Goal: Information Seeking & Learning: Learn about a topic

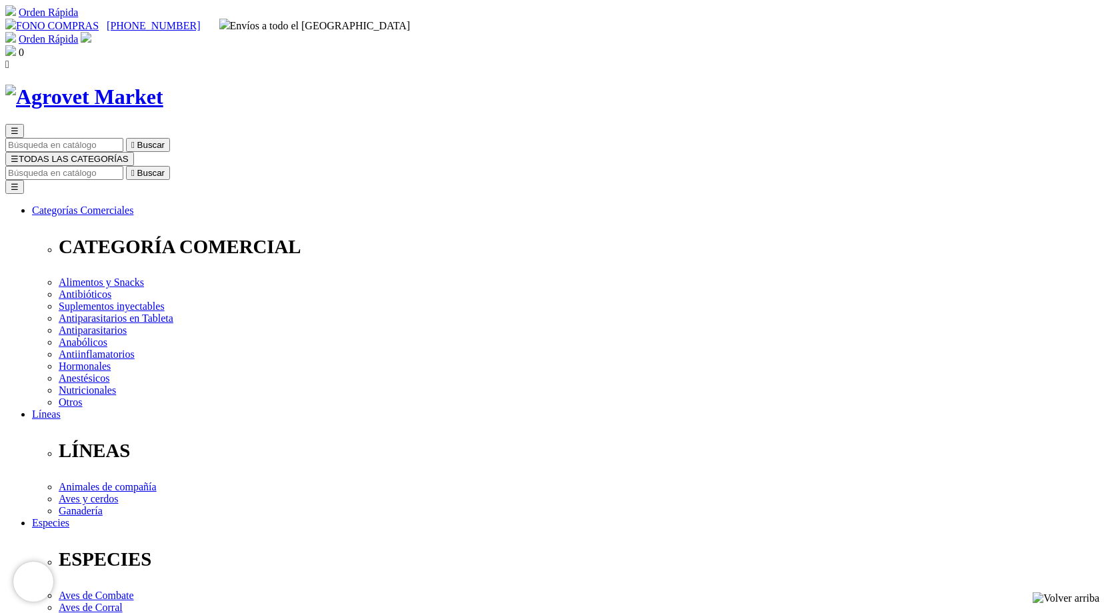
scroll to position [67, 0]
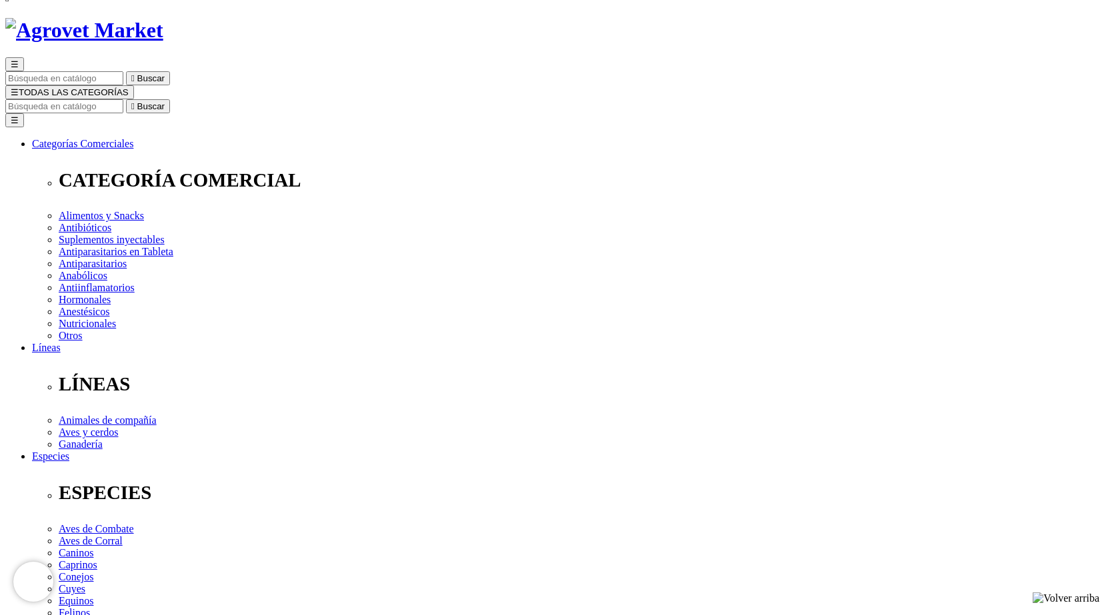
select select "222"
select select "221"
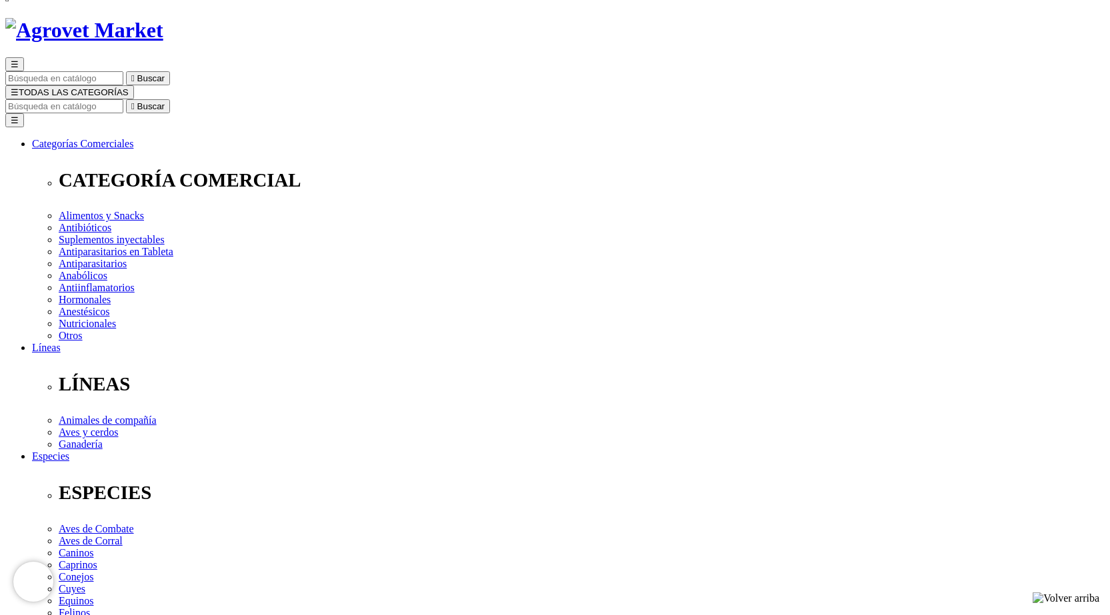
select select "221"
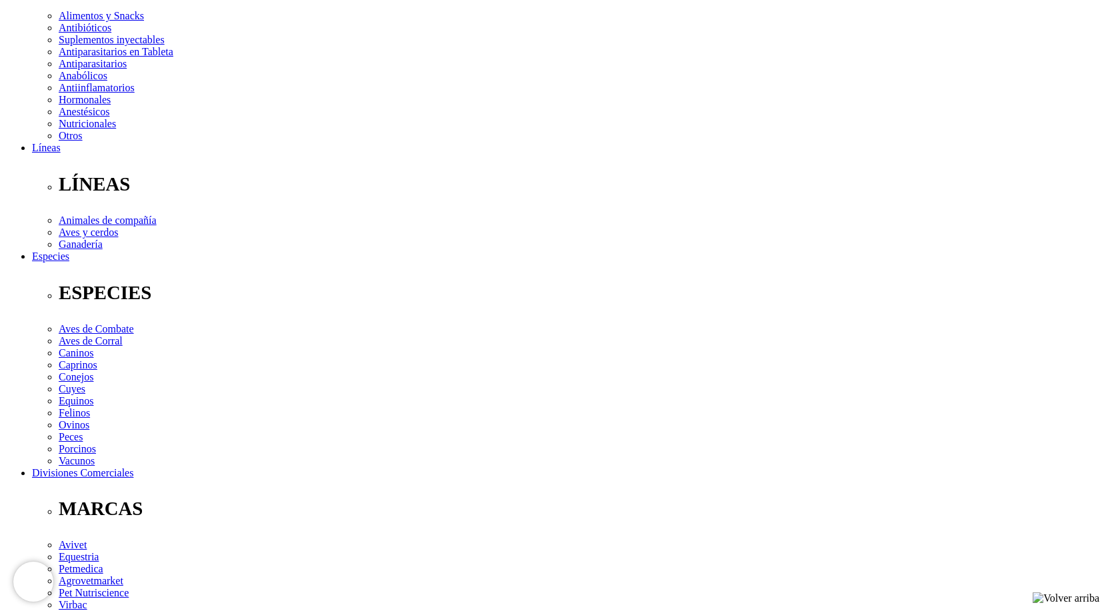
scroll to position [400, 0]
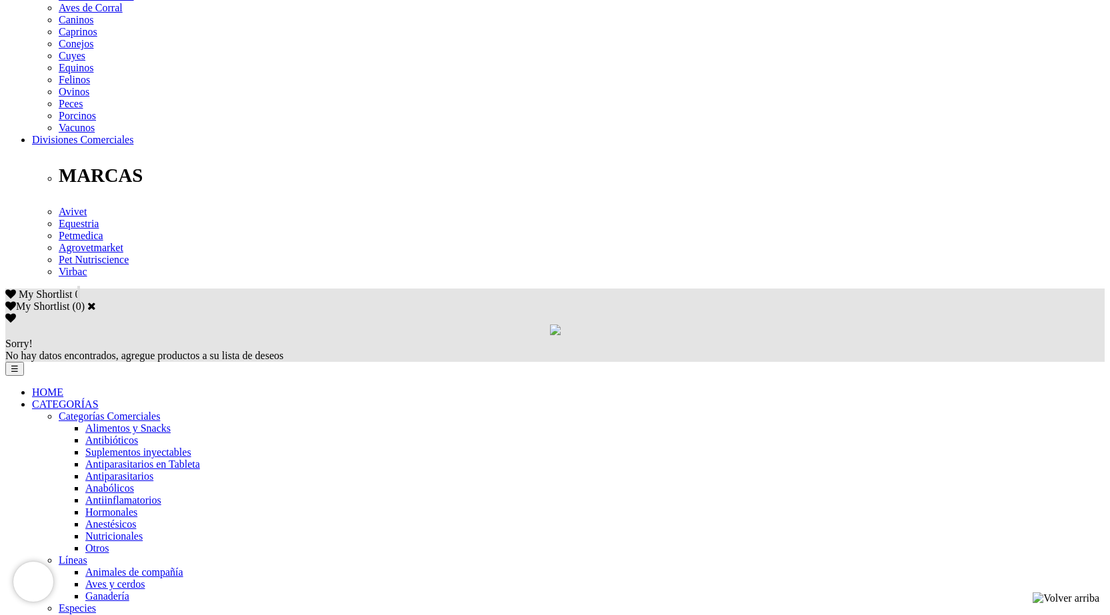
scroll to position [666, 0]
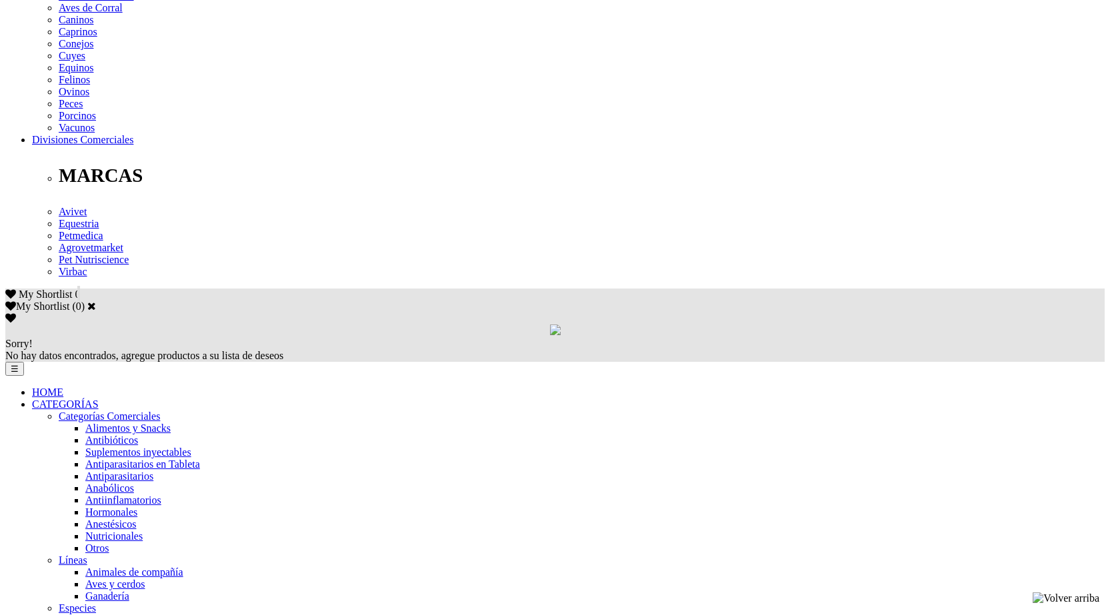
scroll to position [733, 0]
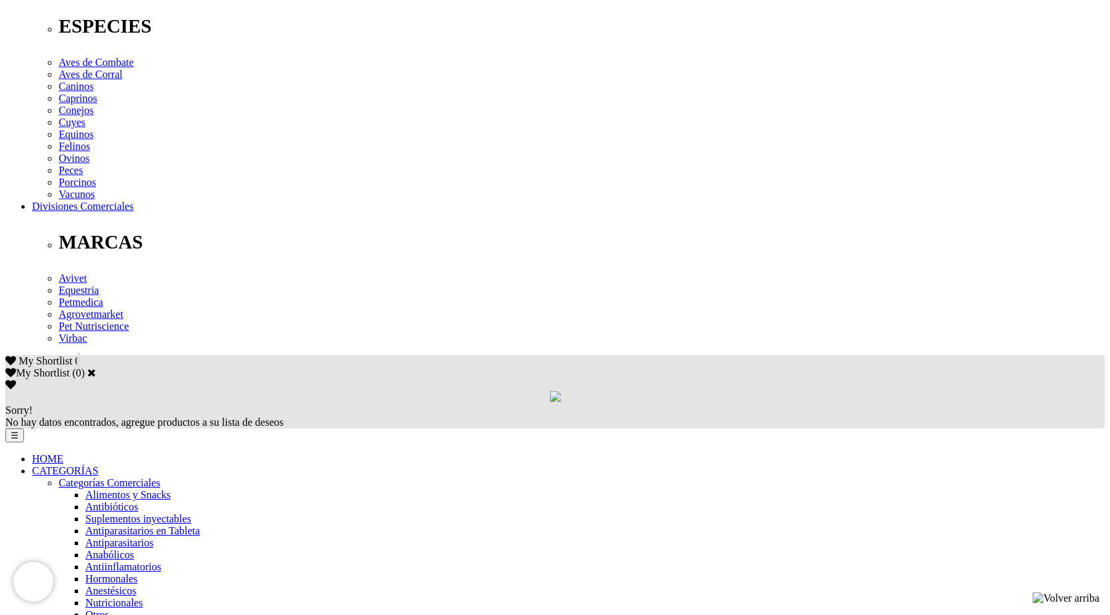
scroll to position [666, 0]
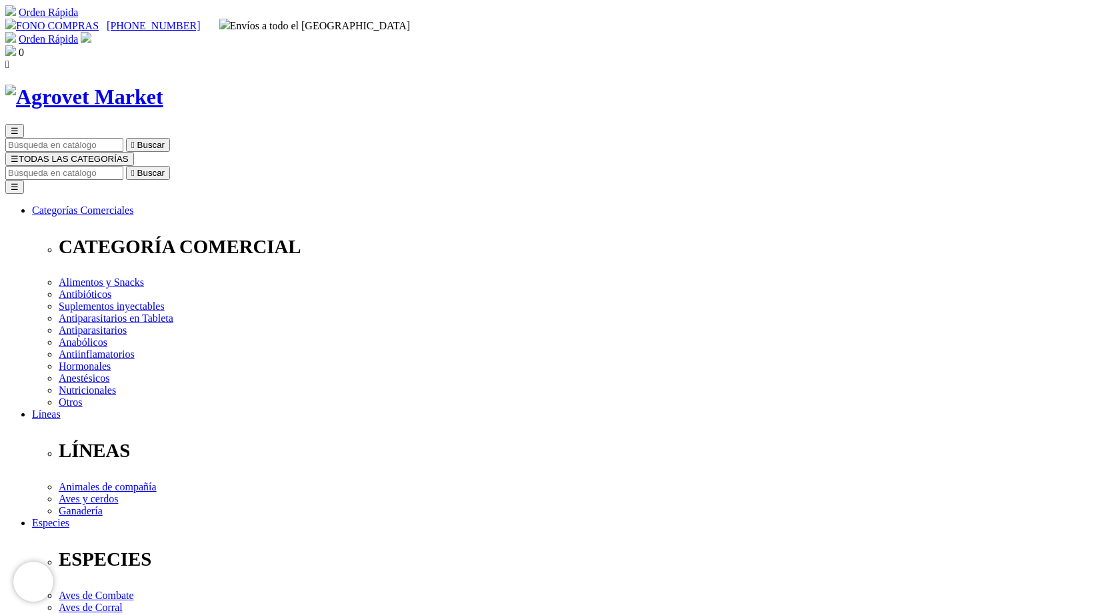
click at [91, 32] on img at bounding box center [86, 37] width 11 height 11
